Goal: Task Accomplishment & Management: Book appointment/travel/reservation

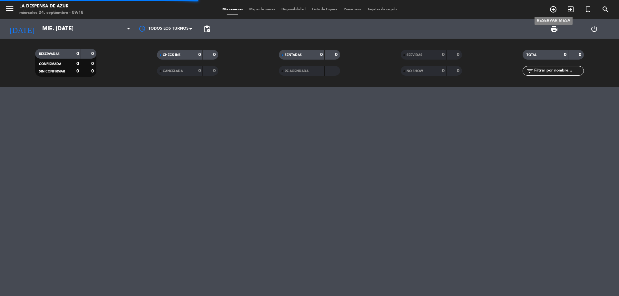
click at [552, 12] on icon "add_circle_outline" at bounding box center [553, 9] width 8 height 8
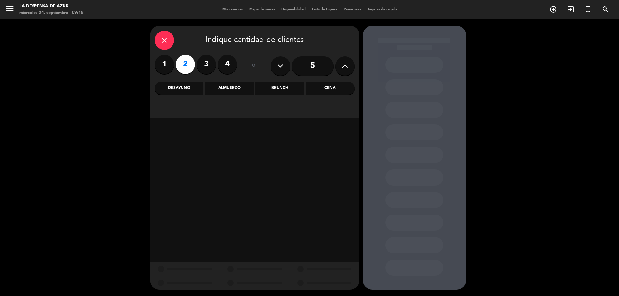
click at [276, 85] on div "Brunch" at bounding box center [279, 88] width 49 height 13
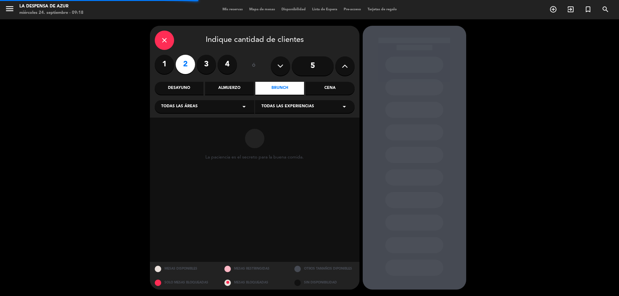
click at [193, 93] on div "Desayuno" at bounding box center [179, 88] width 49 height 13
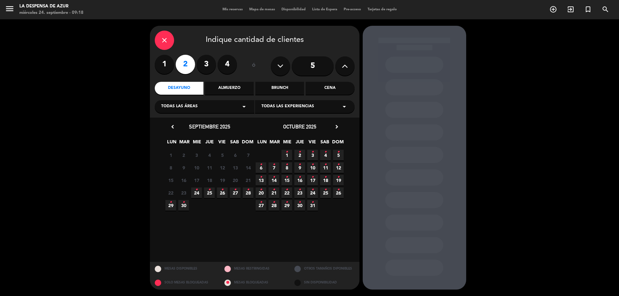
click at [225, 193] on span "26 •" at bounding box center [222, 193] width 11 height 11
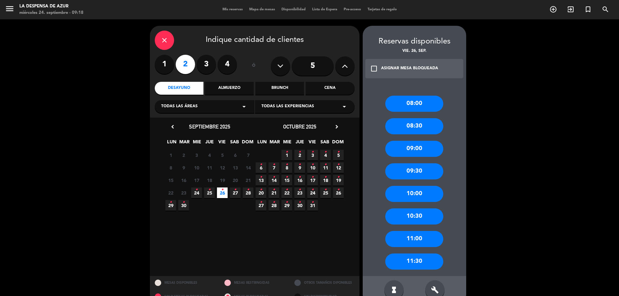
drag, startPoint x: 421, startPoint y: 194, endPoint x: 268, endPoint y: 121, distance: 169.5
click at [417, 190] on div "10:00" at bounding box center [414, 194] width 58 height 16
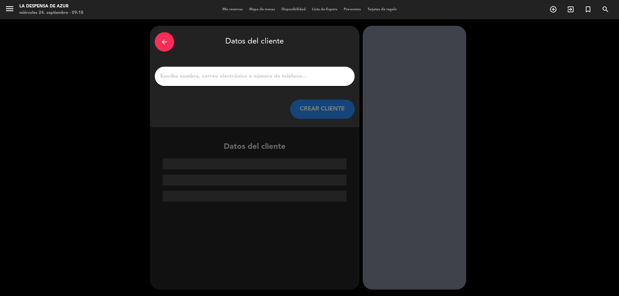
click at [179, 74] on input "1" at bounding box center [255, 76] width 190 height 9
paste input "Marcos da Costa Brunet 3512 00-3888 // V21998 // CC + Mesón x2 // AF"
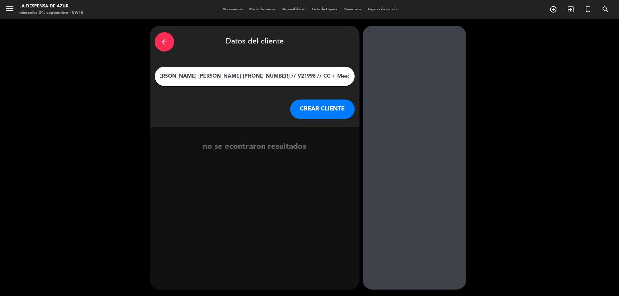
drag, startPoint x: 213, startPoint y: 75, endPoint x: 377, endPoint y: 119, distance: 169.4
click at [449, 106] on div "arrow_back Datos del cliente Marcos da Costa Brunet 3512 00-3888 // V21998 // C…" at bounding box center [309, 157] width 619 height 277
type input "[PERSON_NAME] da [PERSON_NAME] [PERSON_NAME]"
click at [319, 110] on button "CREAR CLIENTE" at bounding box center [322, 109] width 64 height 19
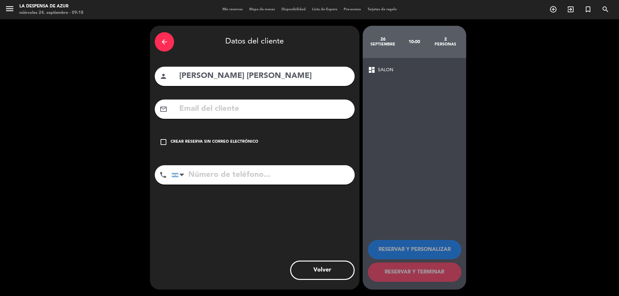
click at [237, 148] on div "check_box_outline_blank Crear reserva sin correo electrónico" at bounding box center [255, 141] width 200 height 19
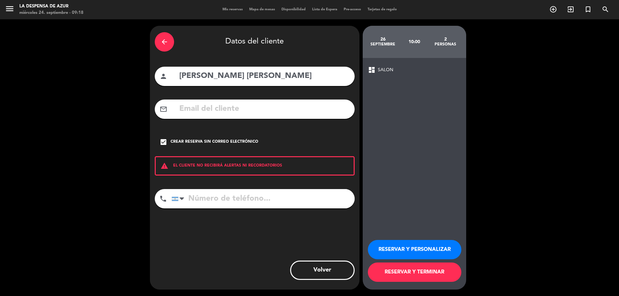
click at [247, 199] on input "tel" at bounding box center [262, 198] width 183 height 19
paste input "3512 00-3888 // V21998 // CC + Mesón x2 // AF"
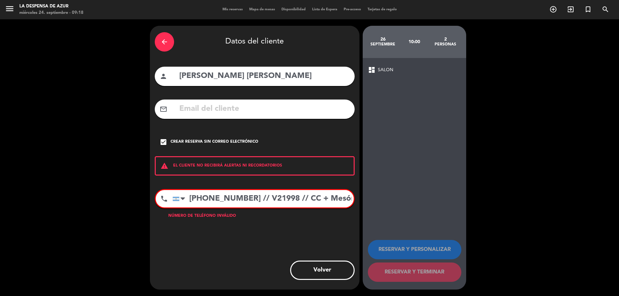
scroll to position [0, 39]
drag, startPoint x: 204, startPoint y: 198, endPoint x: 523, endPoint y: 192, distance: 318.5
click at [522, 192] on div "arrow_back Datos del cliente person Marcos da Costa Brunet mail_outline check_b…" at bounding box center [309, 157] width 619 height 277
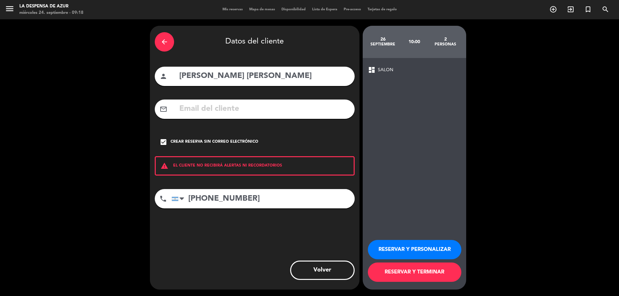
type input "3512 00-3888"
click at [455, 245] on button "RESERVAR Y PERSONALIZAR" at bounding box center [414, 249] width 93 height 19
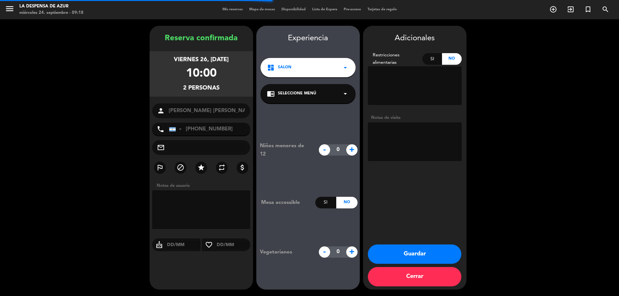
drag, startPoint x: 411, startPoint y: 135, endPoint x: 404, endPoint y: 137, distance: 6.8
click at [404, 137] on textarea at bounding box center [415, 141] width 94 height 39
paste textarea "// V21998 // CC + Mesón x2 // AF"
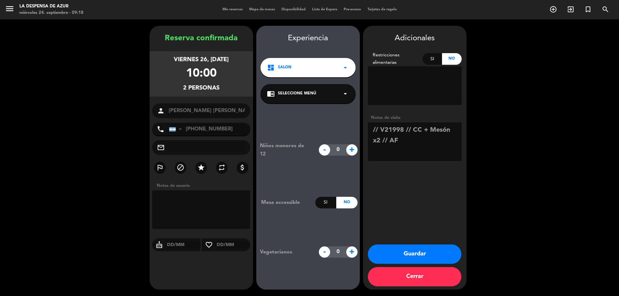
drag, startPoint x: 379, startPoint y: 131, endPoint x: 356, endPoint y: 123, distance: 23.8
click at [356, 123] on booking-confirmed "Reserva confirmada viernes 26, sep. 2025 10:00 2 personas person Marcos da Cost…" at bounding box center [309, 158] width 606 height 264
drag, startPoint x: 406, startPoint y: 141, endPoint x: 398, endPoint y: 127, distance: 15.8
click at [398, 127] on textarea at bounding box center [415, 141] width 94 height 39
type textarea "V21998 - Desayuno en mesón x2 // Sube del spa"
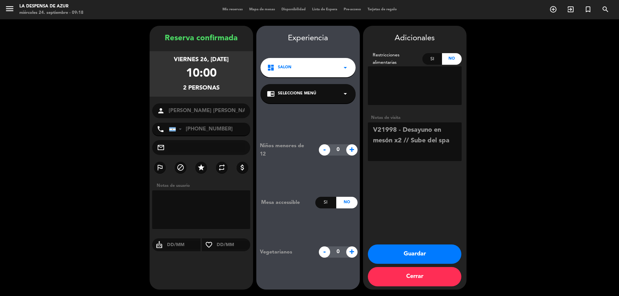
click at [449, 260] on button "Guardar" at bounding box center [414, 254] width 93 height 19
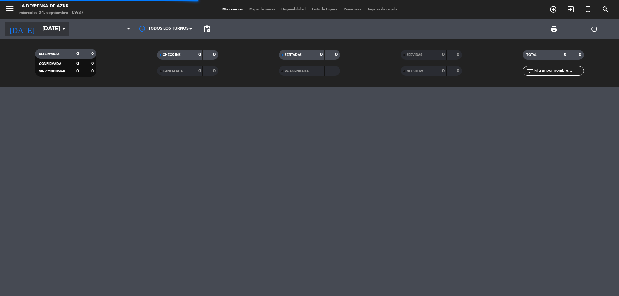
click at [55, 32] on input "[DATE]" at bounding box center [76, 29] width 75 height 13
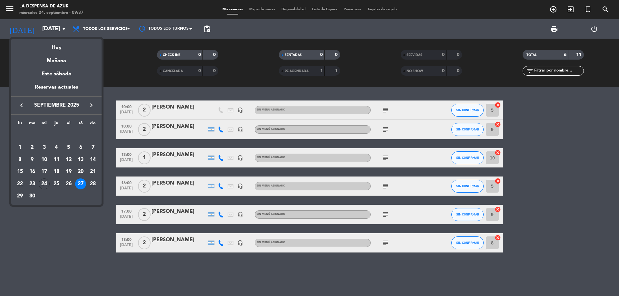
drag, startPoint x: 66, startPoint y: 185, endPoint x: 71, endPoint y: 190, distance: 6.6
click at [66, 185] on div "26" at bounding box center [68, 184] width 11 height 11
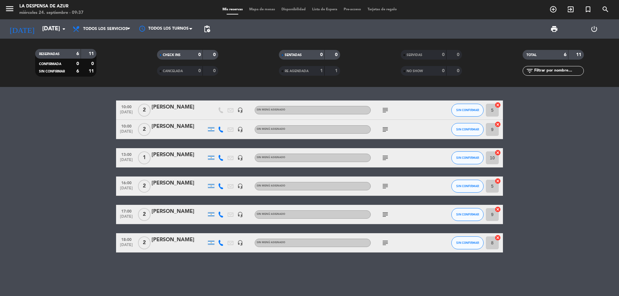
type input "[DATE]"
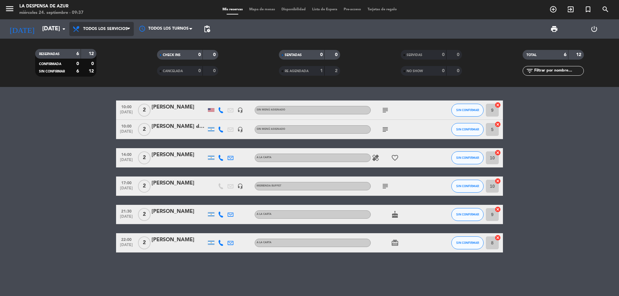
drag, startPoint x: 114, startPoint y: 33, endPoint x: 108, endPoint y: 48, distance: 16.2
click at [114, 33] on span "Todos los servicios" at bounding box center [101, 29] width 64 height 14
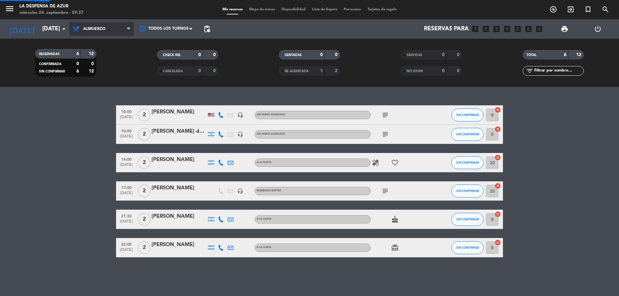
click at [102, 88] on ng-component "menu La Despensa de Azur [DATE] 24. septiembre - 09:37 Mis reservas Mapa de mes…" at bounding box center [309, 148] width 619 height 296
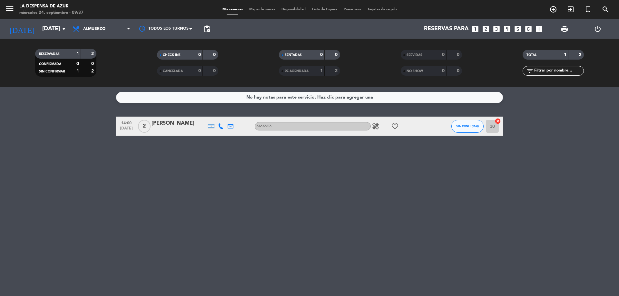
click at [162, 119] on div "14:00 [DATE] 2 [PERSON_NAME] A LA CARTA healing favorite_border SIN CONFIRMAR 1…" at bounding box center [309, 126] width 387 height 19
click at [162, 122] on div "[PERSON_NAME]" at bounding box center [178, 123] width 55 height 8
